Goal: Task Accomplishment & Management: Complete application form

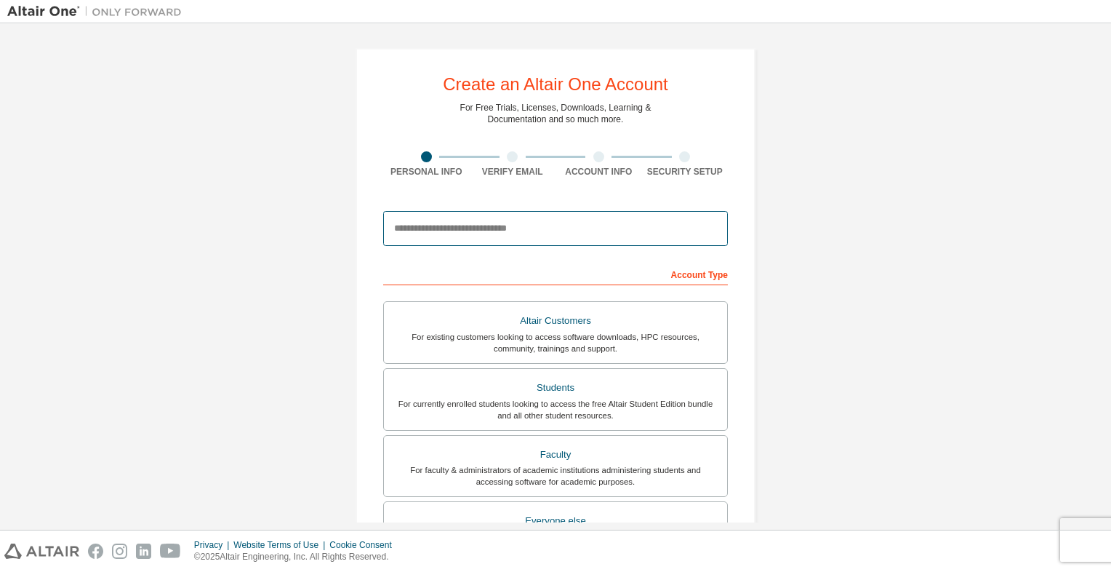
click at [620, 238] on input "email" at bounding box center [555, 228] width 345 height 35
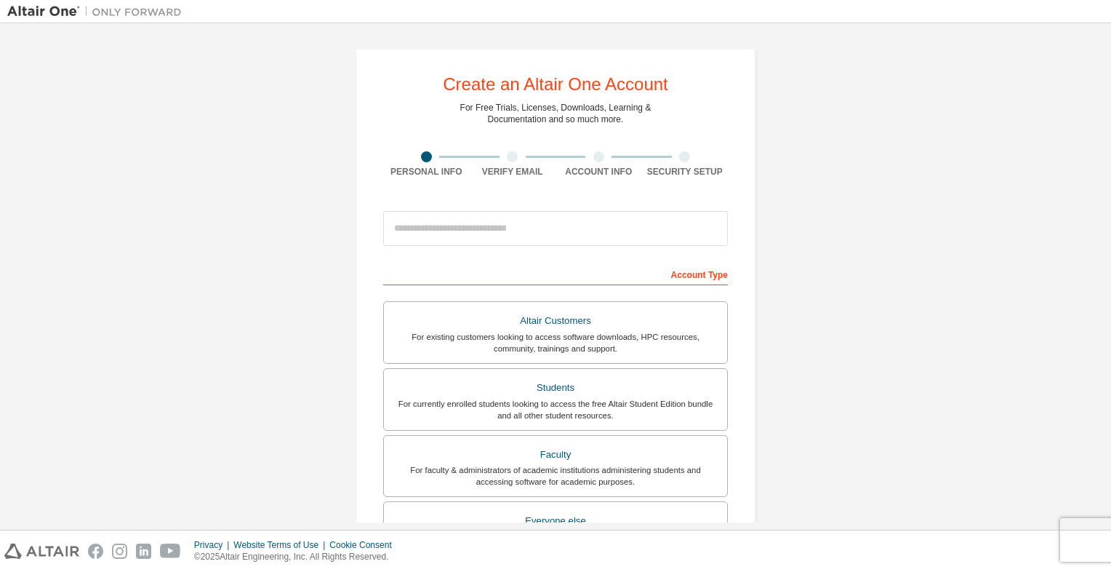
click at [742, 215] on div "Create an Altair One Account For Free Trials, Licenses, Downloads, Learning & D…" at bounding box center [556, 415] width 400 height 735
click at [830, 329] on div "Create an Altair One Account For Free Trials, Licenses, Downloads, Learning & D…" at bounding box center [555, 416] width 1097 height 770
click at [838, 464] on div "Create an Altair One Account For Free Trials, Licenses, Downloads, Learning & D…" at bounding box center [555, 416] width 1097 height 770
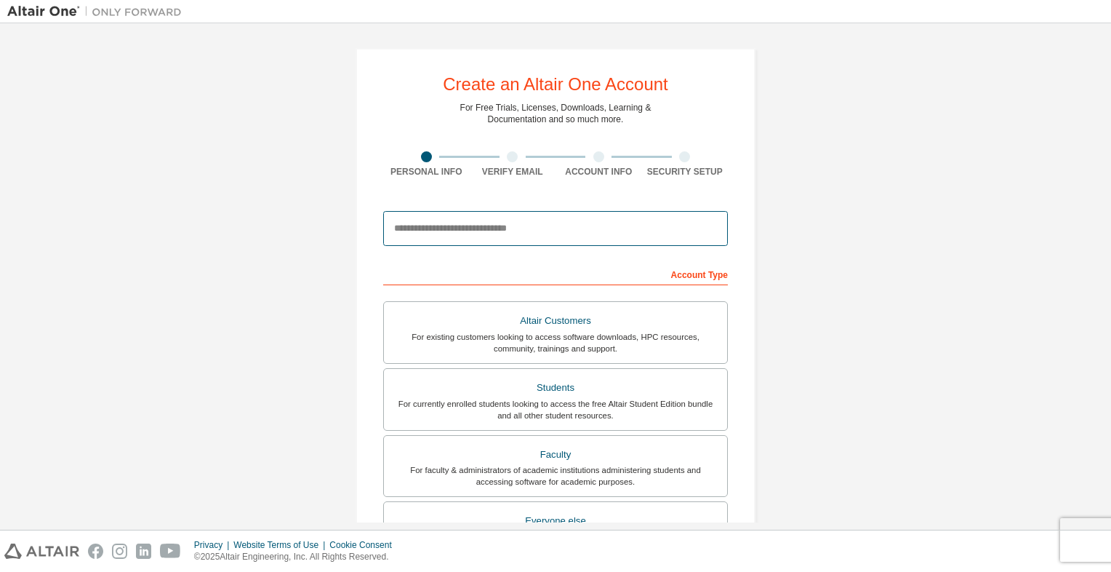
click at [451, 228] on input "email" at bounding box center [555, 228] width 345 height 35
type input "**********"
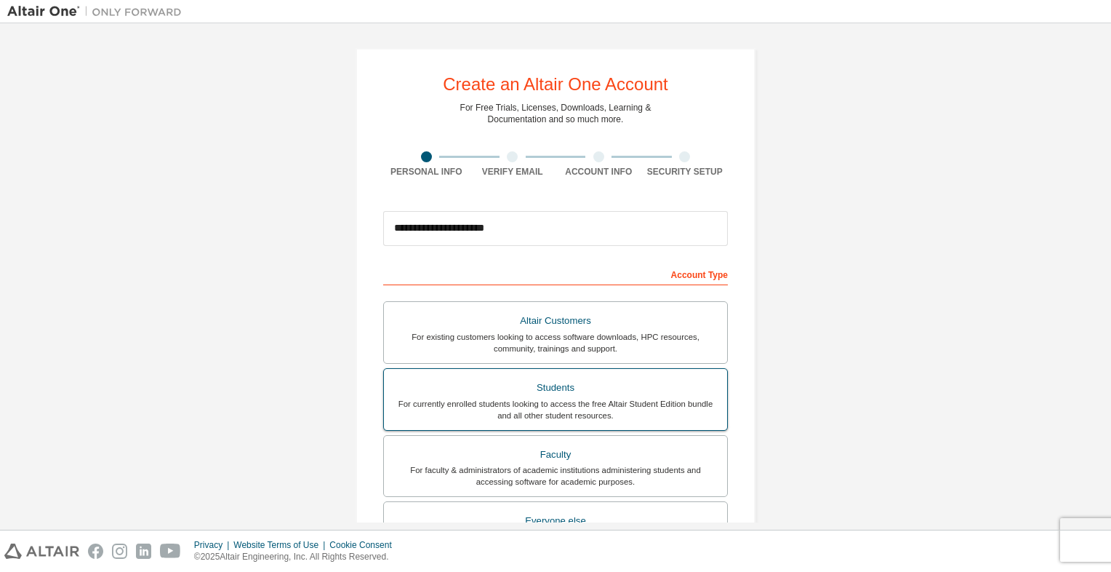
click at [529, 398] on div "For currently enrolled students looking to access the free Altair Student Editi…" at bounding box center [556, 409] width 326 height 23
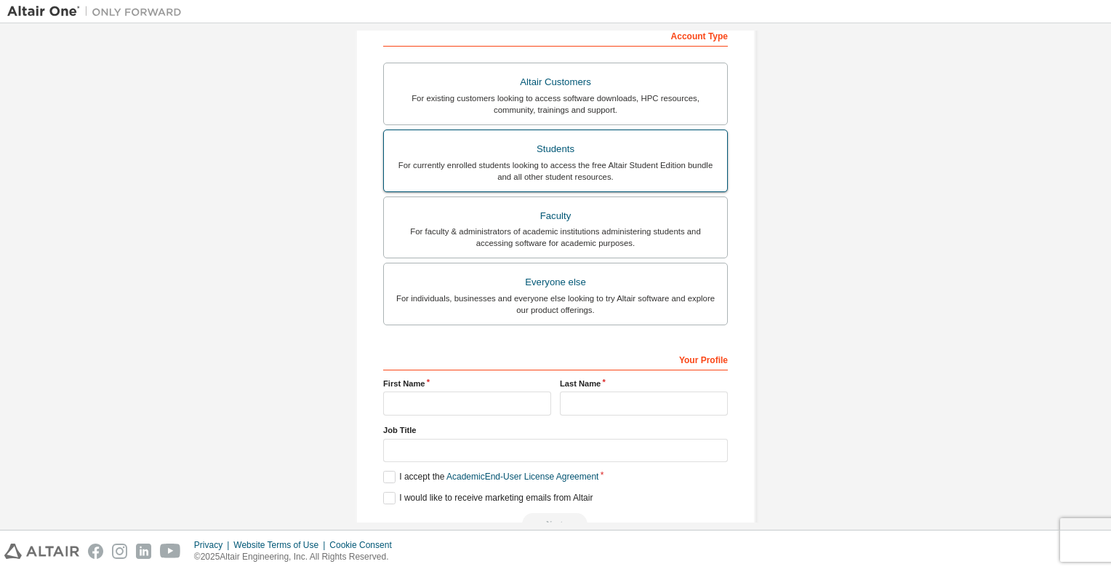
scroll to position [240, 0]
click at [436, 399] on input "text" at bounding box center [467, 402] width 168 height 24
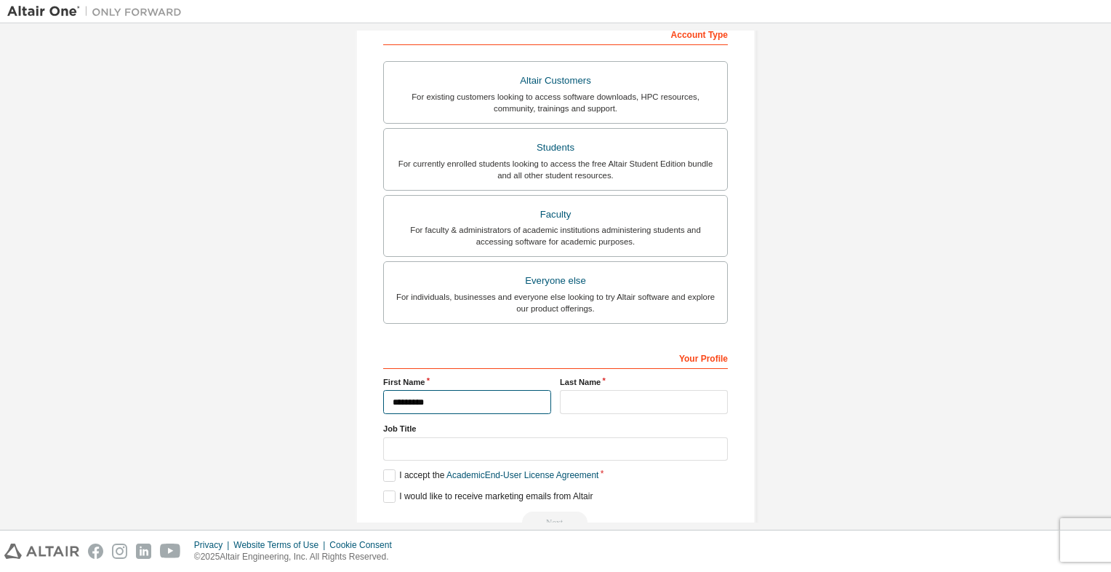
type input "*********"
click at [653, 390] on input "text" at bounding box center [644, 402] width 168 height 24
type input "*********"
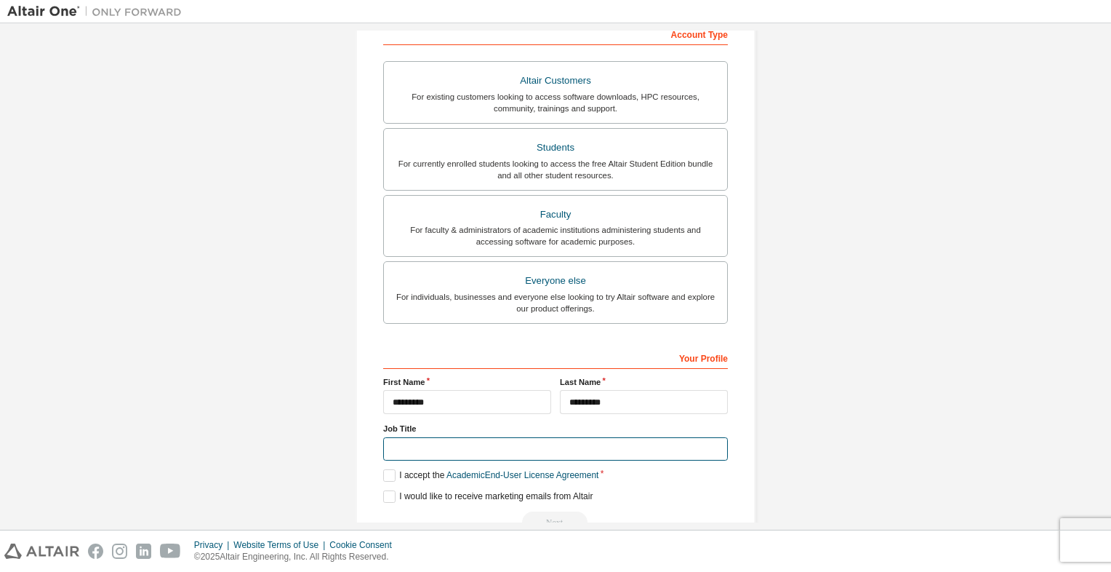
click at [531, 453] on input "text" at bounding box center [555, 449] width 345 height 24
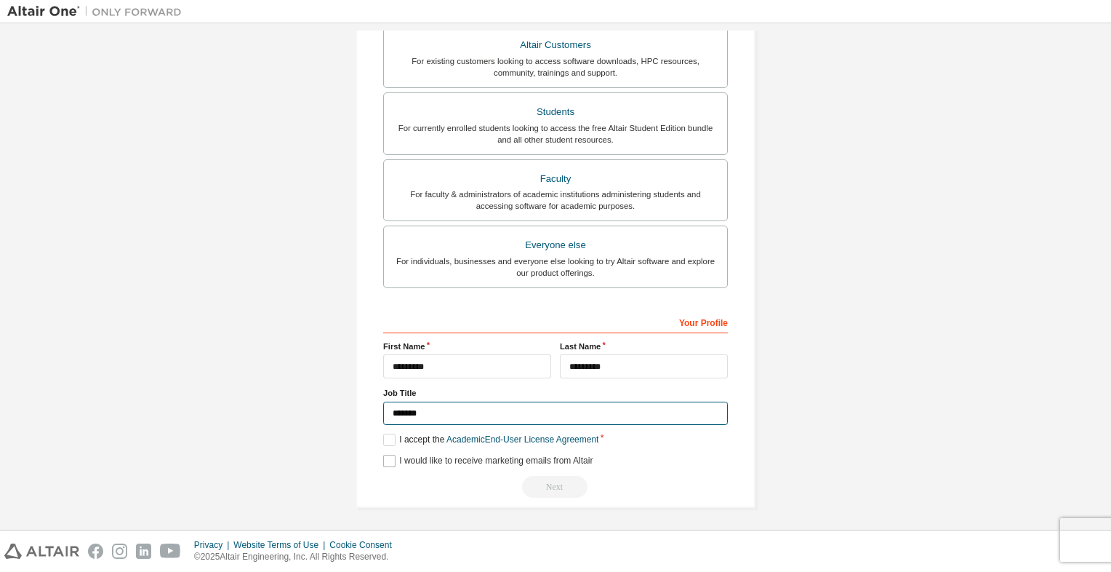
type input "*******"
click at [390, 458] on label "I would like to receive marketing emails from Altair" at bounding box center [487, 461] width 209 height 12
click at [384, 433] on div "Your Profile First Name ********* Last Name ********* Job Title ******* Please …" at bounding box center [555, 404] width 345 height 188
click at [384, 433] on label "I accept the Academic End-User License Agreement" at bounding box center [490, 439] width 215 height 12
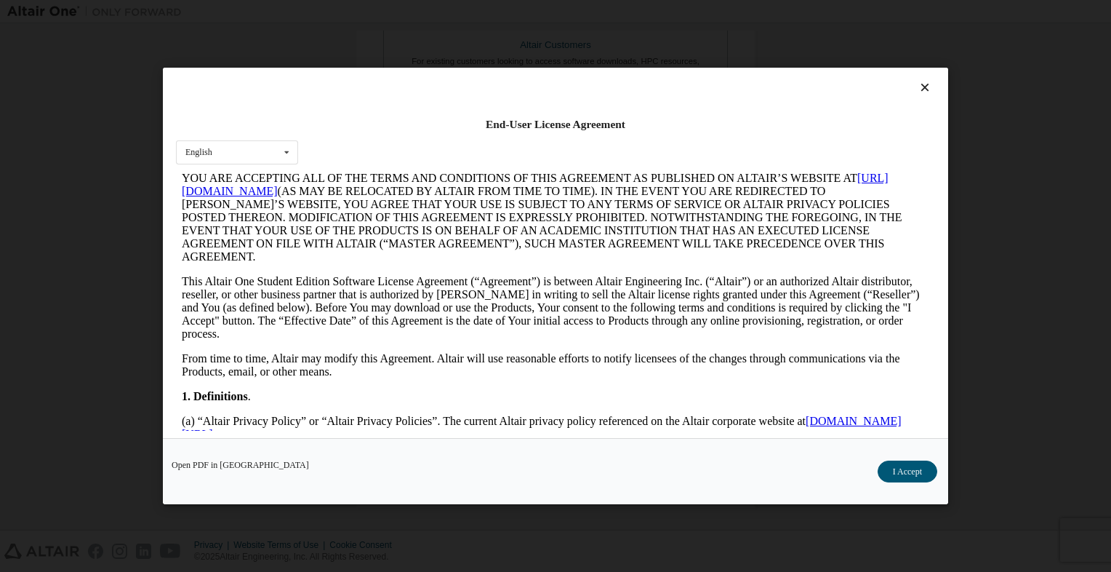
scroll to position [0, 0]
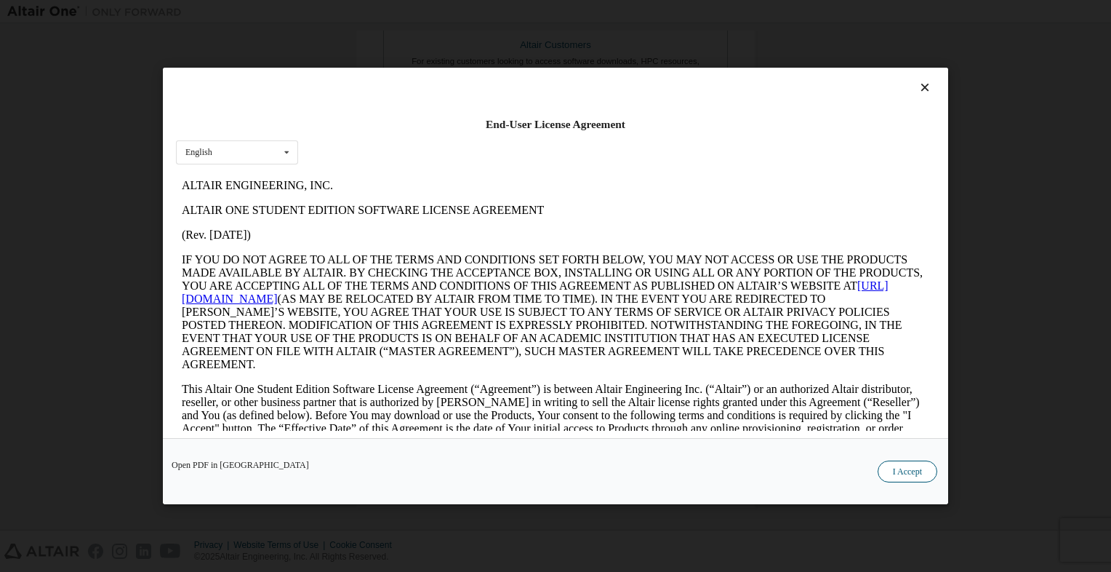
click at [887, 464] on button "I Accept" at bounding box center [908, 471] width 60 height 22
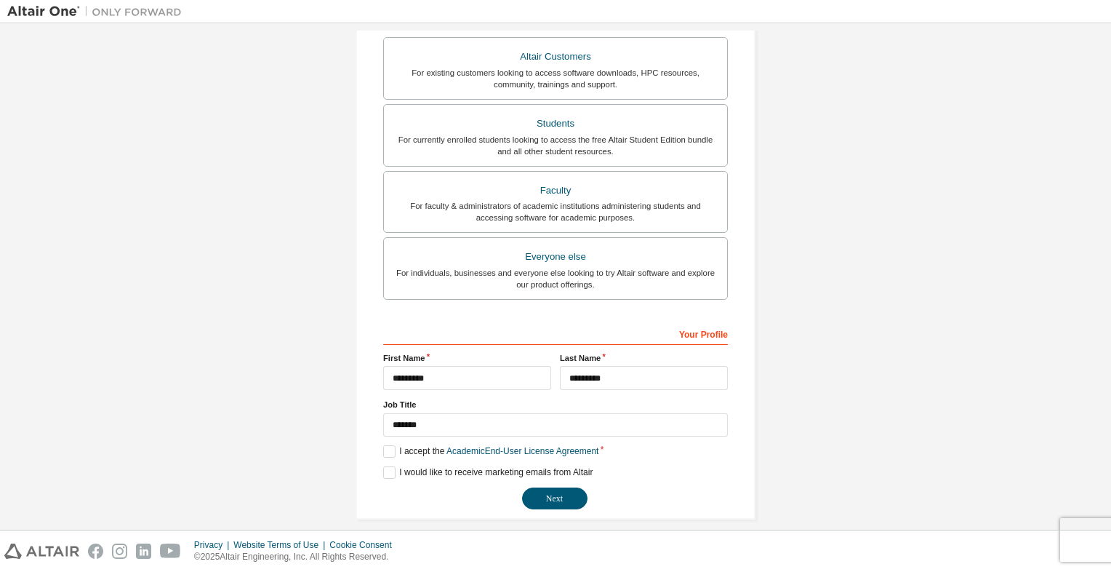
scroll to position [276, 0]
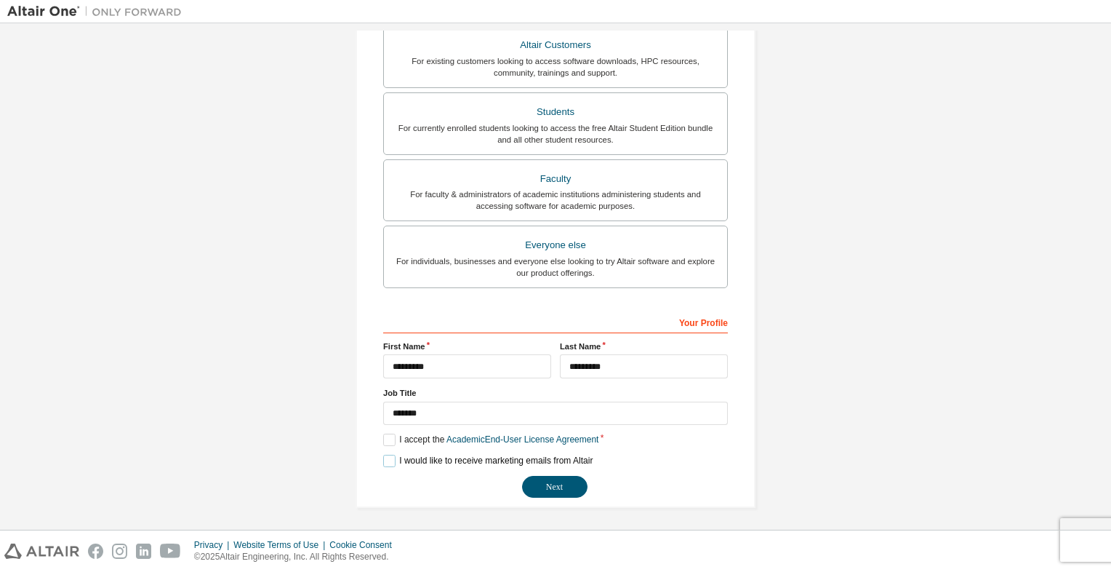
click at [384, 460] on label "I would like to receive marketing emails from Altair" at bounding box center [487, 461] width 209 height 12
click at [548, 493] on button "Next" at bounding box center [554, 487] width 65 height 22
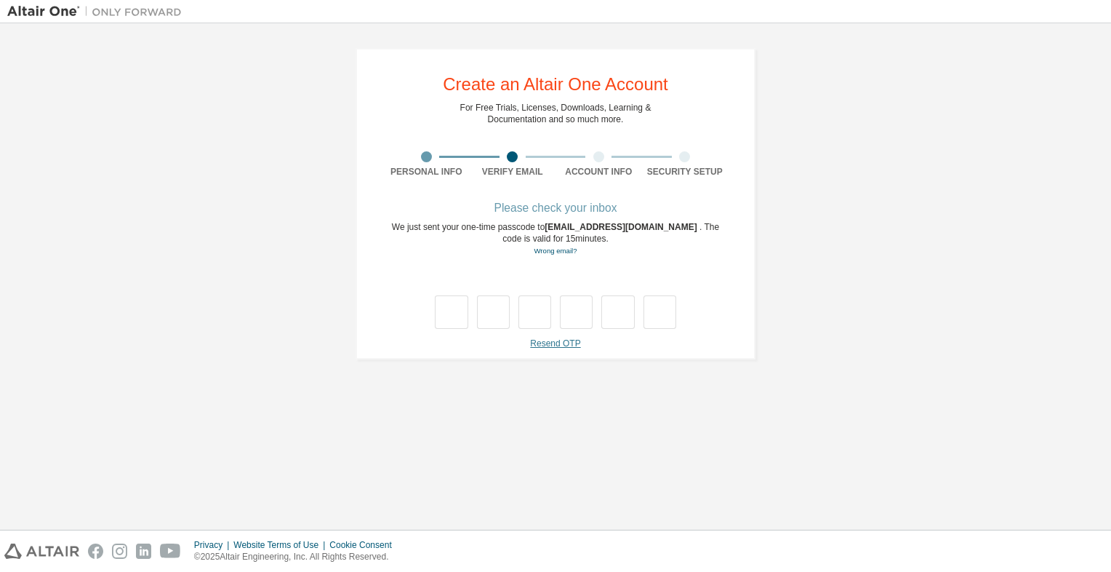
click at [569, 343] on link "Resend OTP" at bounding box center [555, 343] width 50 height 10
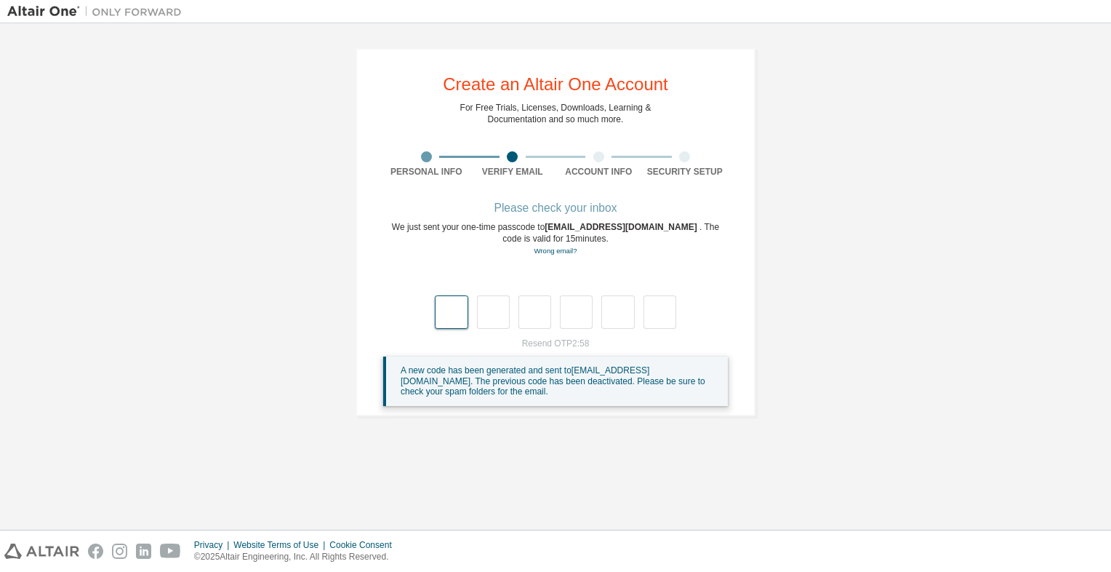
click at [436, 313] on input "text" at bounding box center [451, 311] width 33 height 33
type input "*"
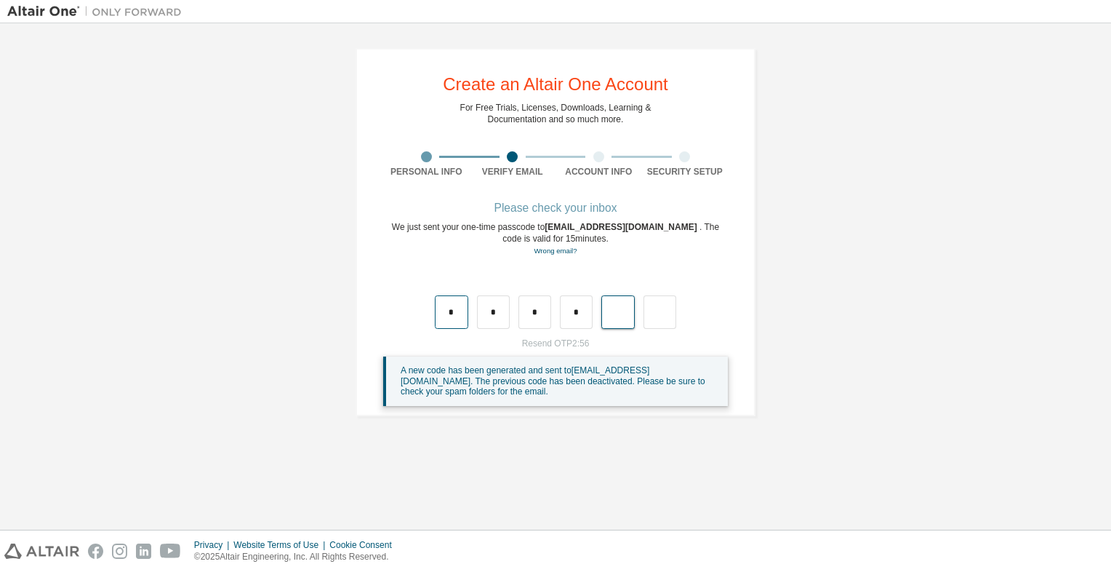
type input "*"
